Goal: Transaction & Acquisition: Purchase product/service

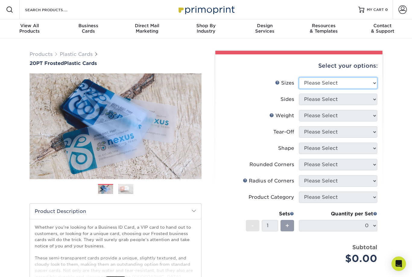
click at [371, 84] on select "Please Select 2" x 3.5" 2" x 8" 2.12" x 3.375" 2.5" x 2.5" 4.25" x 6"" at bounding box center [338, 82] width 78 height 11
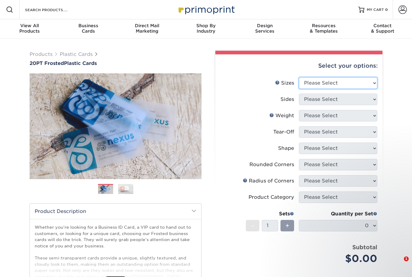
select select "2.00x3.50"
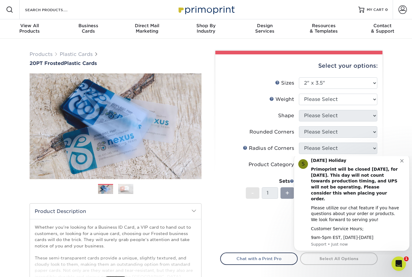
click at [401, 162] on icon "Dismiss notification" at bounding box center [401, 160] width 3 height 3
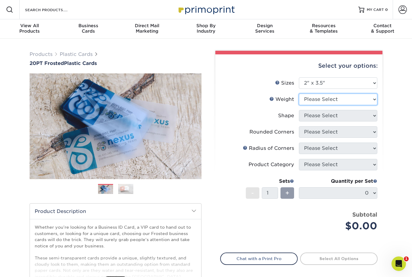
click at [348, 101] on select "Please Select 20PT Frosted Plastic 20PT Frosted Plastic" at bounding box center [338, 98] width 78 height 11
select select "20PT Frosted Plastic"
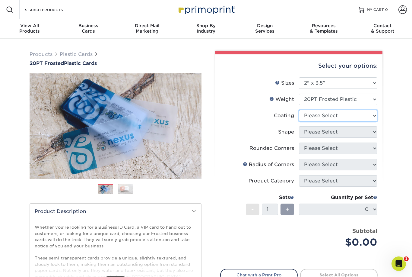
click at [352, 119] on select at bounding box center [338, 115] width 78 height 11
select select "3e7618de-abca-4bda-9f97-8b9129e913d8"
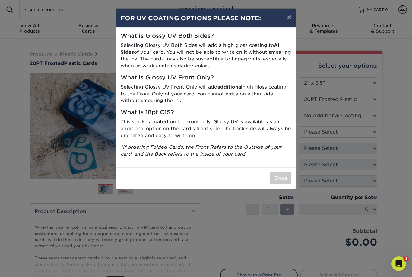
click at [290, 19] on button "×" at bounding box center [289, 17] width 14 height 17
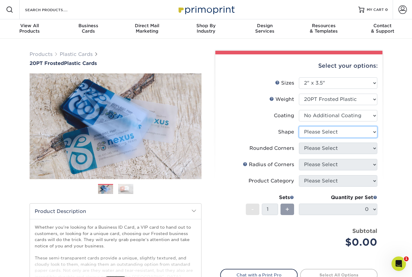
click at [363, 132] on select "Please Select Oval Standard" at bounding box center [338, 131] width 78 height 11
select select "standard"
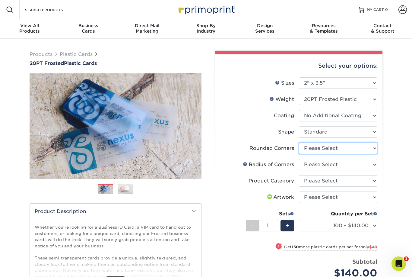
click at [342, 149] on select "Please Select Yes - Round 4 Corners" at bounding box center [338, 147] width 78 height 11
select select "7672df9e-0e0a-464d-8e1f-920c575e4da3"
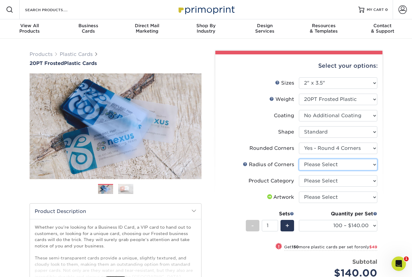
click at [355, 163] on select "Please Select Rounded 1/8" Rounded 1/4"" at bounding box center [338, 164] width 78 height 11
select select "479fbfe7-6a0c-4895-8c9a-81739b7486c9"
click at [348, 183] on select "Please Select Business Cards" at bounding box center [338, 180] width 78 height 11
select select "3b5148f1-0588-4f88-a218-97bcfdce65c1"
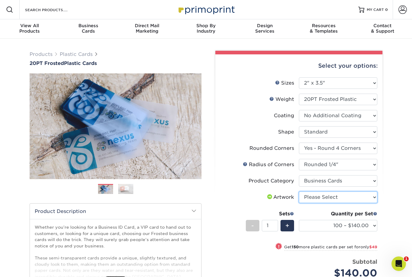
click at [339, 198] on select "Please Select I will upload files I need a design - $100" at bounding box center [338, 196] width 78 height 11
select select "upload"
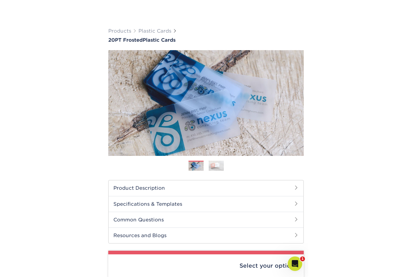
scroll to position [73, 0]
